Goal: Navigation & Orientation: Find specific page/section

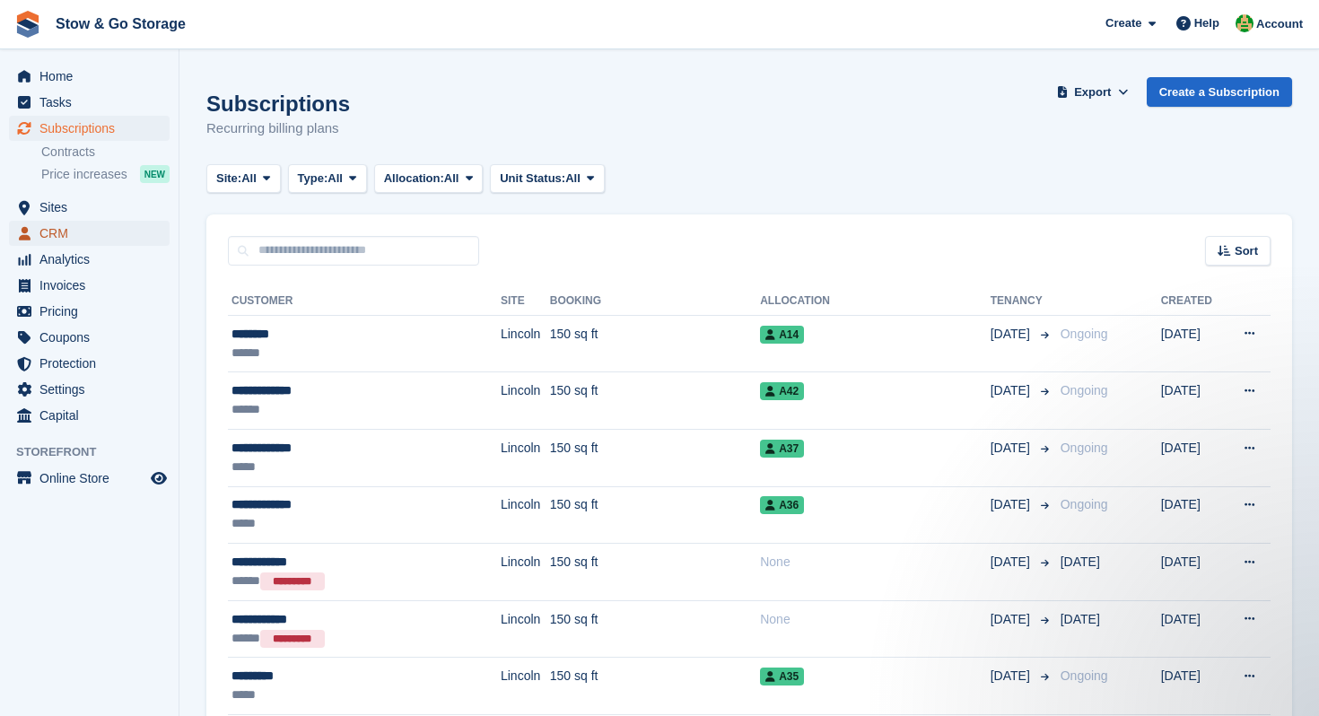
click at [63, 234] on span "CRM" at bounding box center [93, 233] width 108 height 25
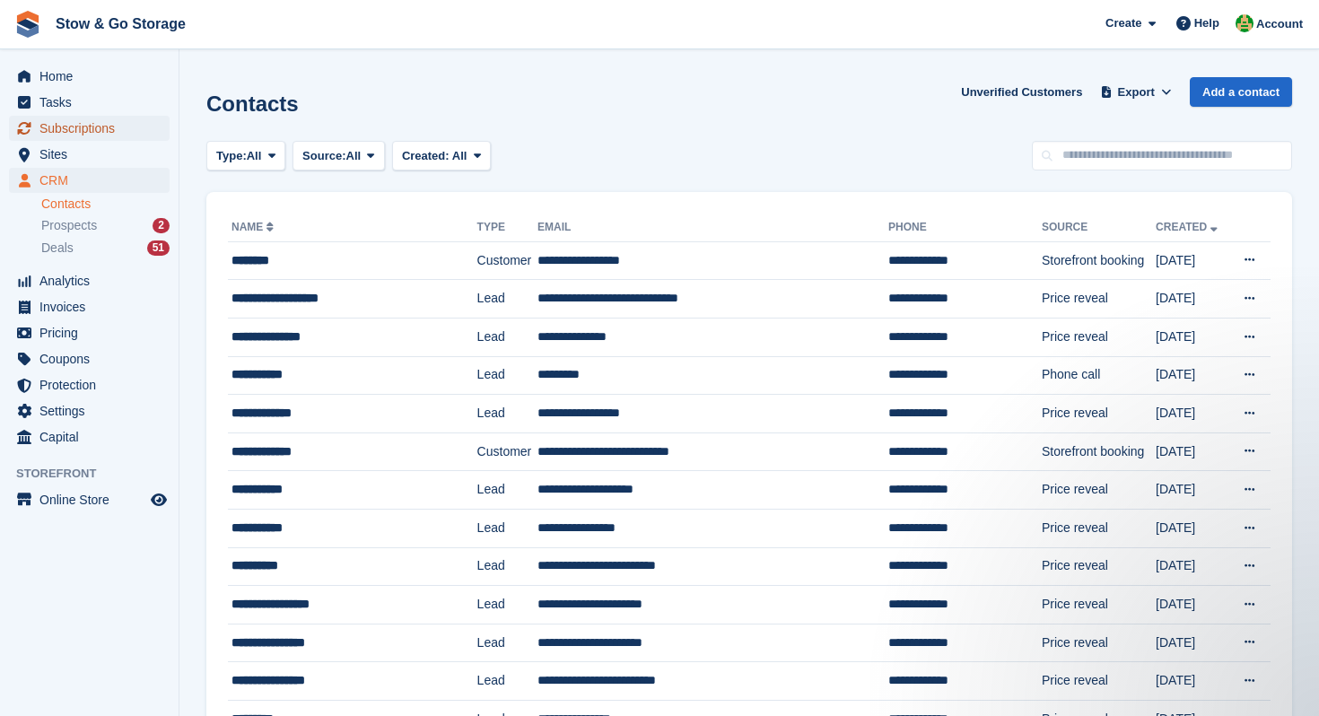
click at [78, 126] on span "Subscriptions" at bounding box center [93, 128] width 108 height 25
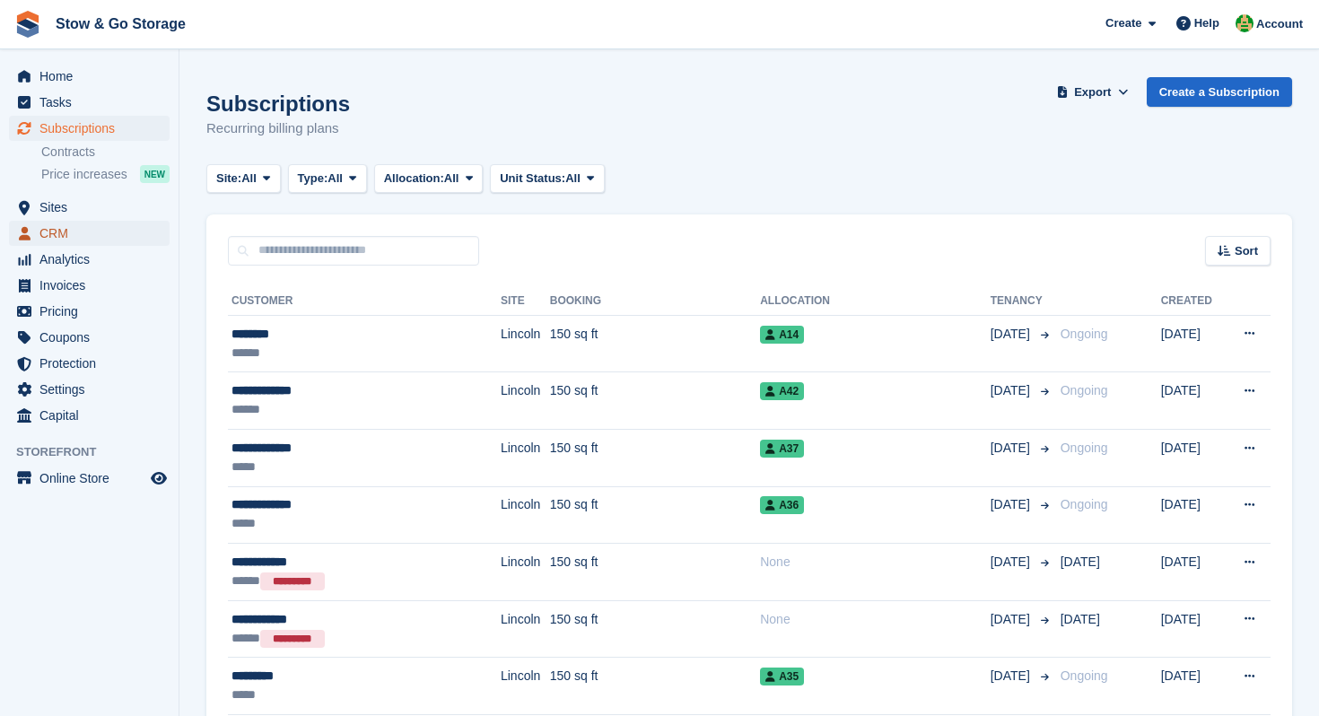
click at [69, 233] on span "CRM" at bounding box center [93, 233] width 108 height 25
